Goal: Find specific page/section: Find specific page/section

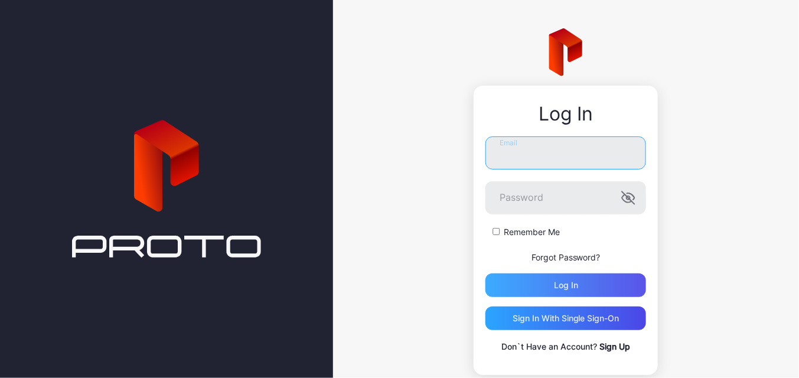
type input "**********"
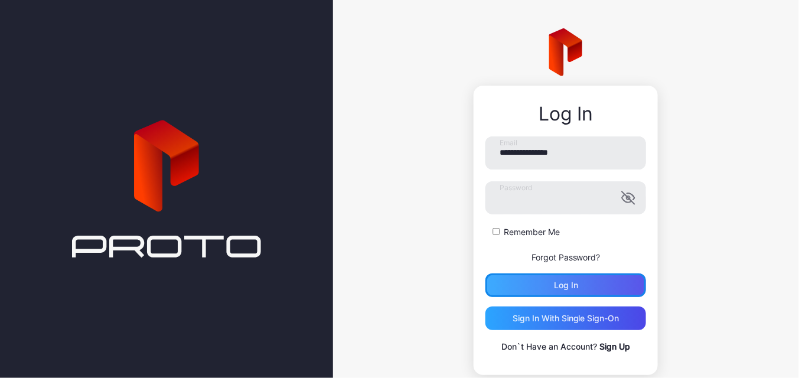
click at [520, 285] on div "Log in" at bounding box center [566, 285] width 161 height 24
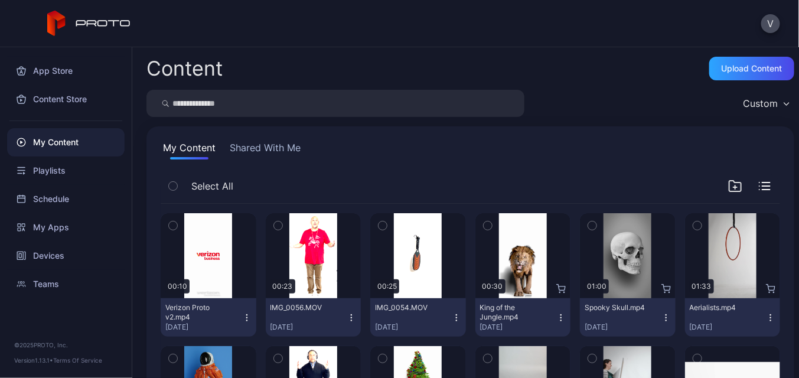
click at [784, 104] on icon "button" at bounding box center [787, 104] width 6 height 4
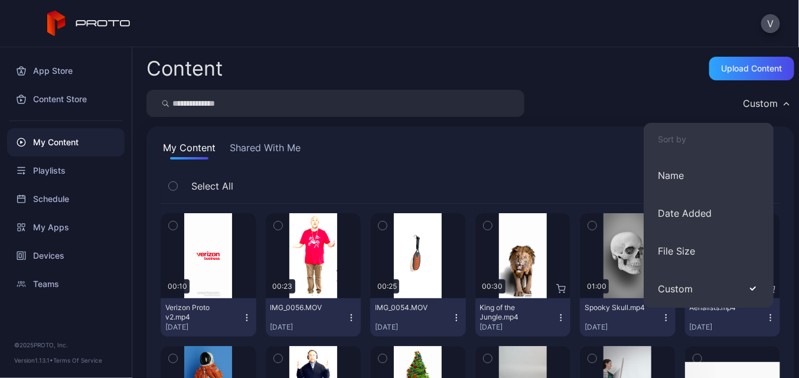
click at [784, 104] on icon "button" at bounding box center [787, 104] width 6 height 4
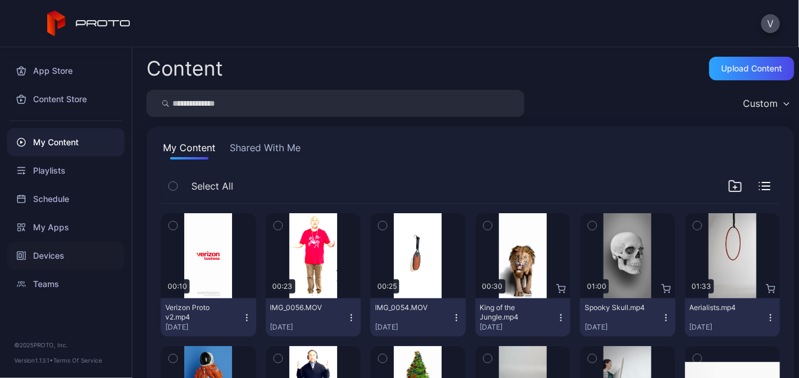
click at [47, 254] on div "Devices" at bounding box center [66, 256] width 118 height 28
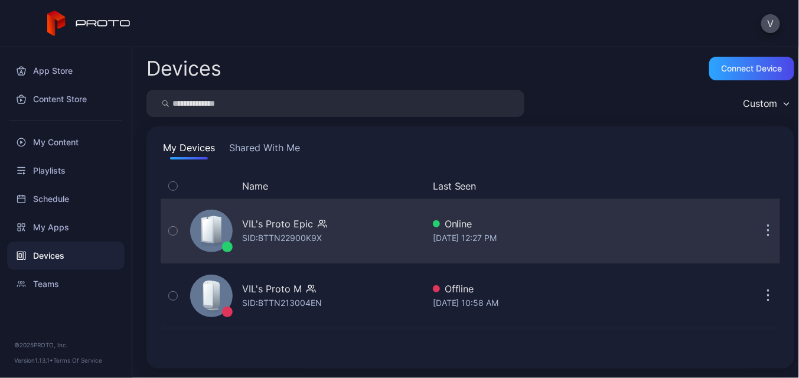
click at [373, 234] on div "VIL's Proto Epic SID: BTTN22900K9X" at bounding box center [304, 230] width 238 height 59
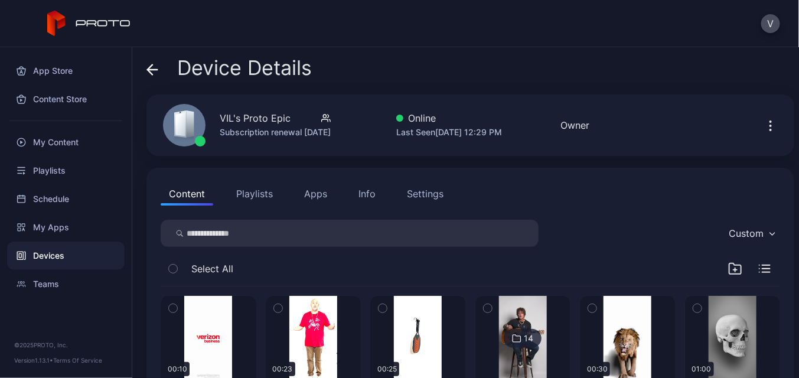
click at [759, 271] on icon "button" at bounding box center [765, 269] width 12 height 8
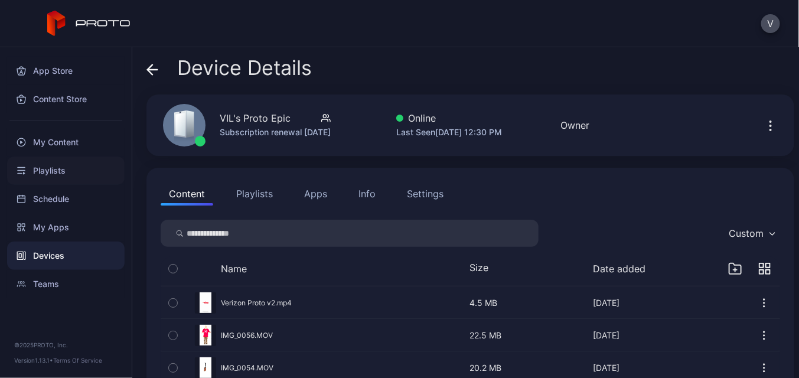
click at [56, 167] on div "Playlists" at bounding box center [66, 171] width 118 height 28
